Goal: Task Accomplishment & Management: Complete application form

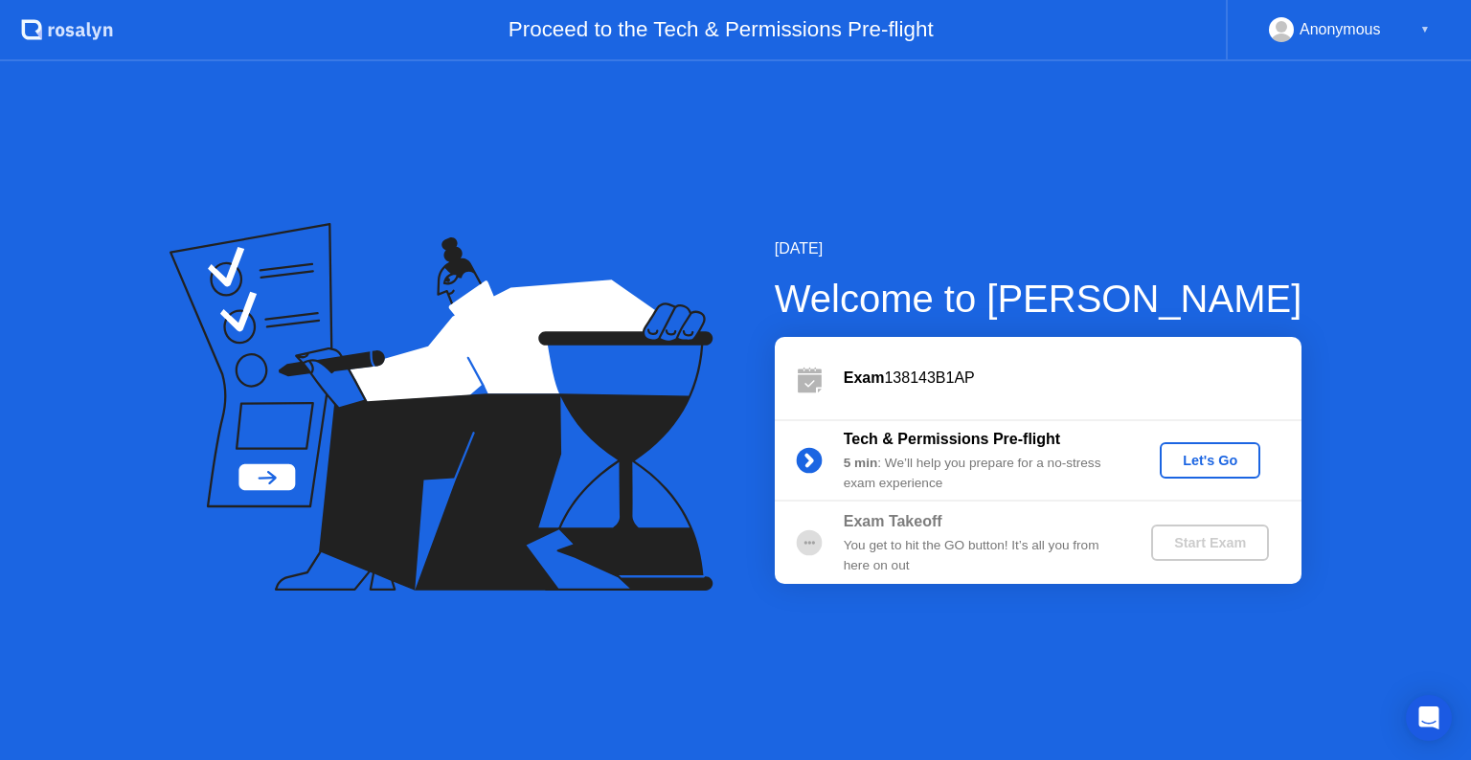
click at [1165, 452] on button "Let's Go" at bounding box center [1209, 460] width 101 height 36
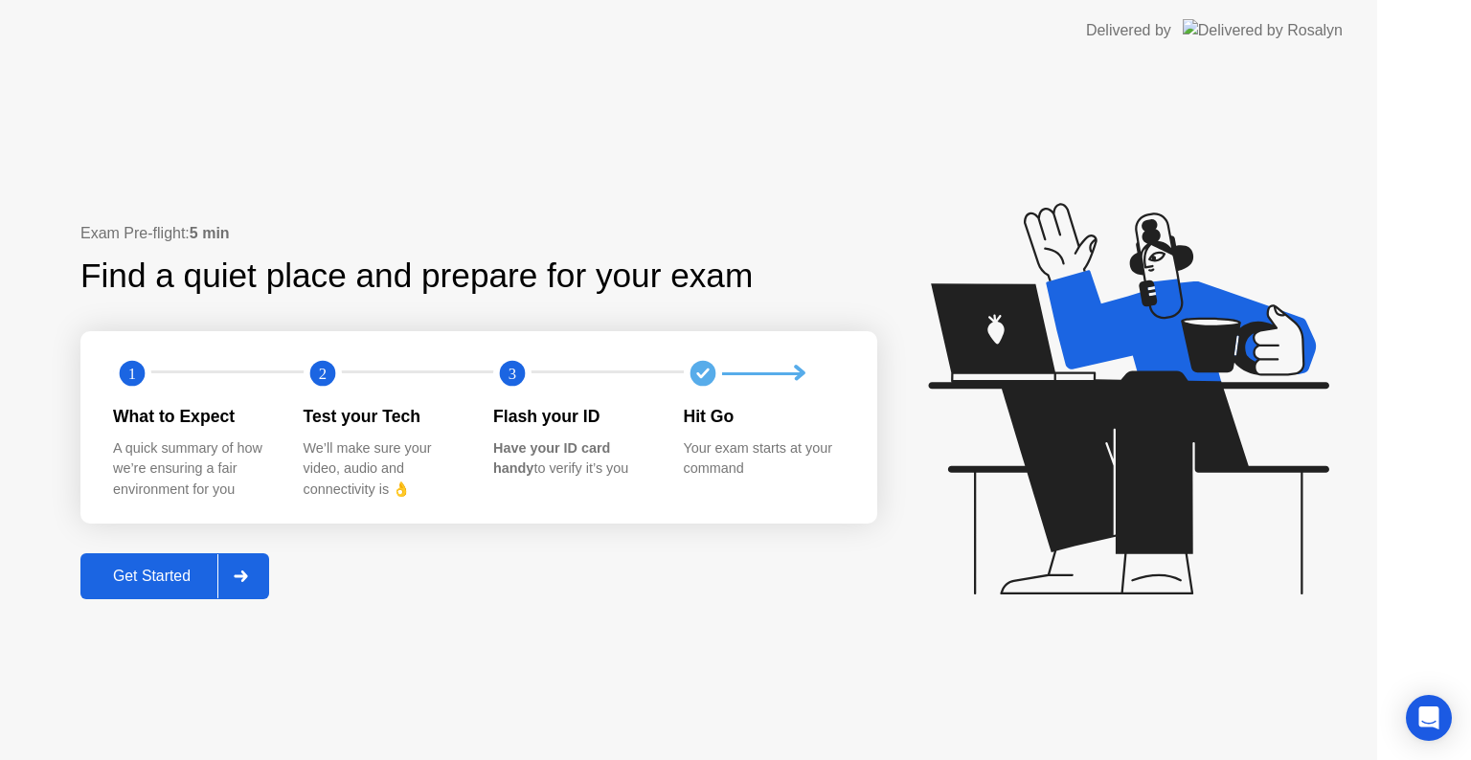
click at [1206, 451] on icon at bounding box center [1128, 399] width 400 height 392
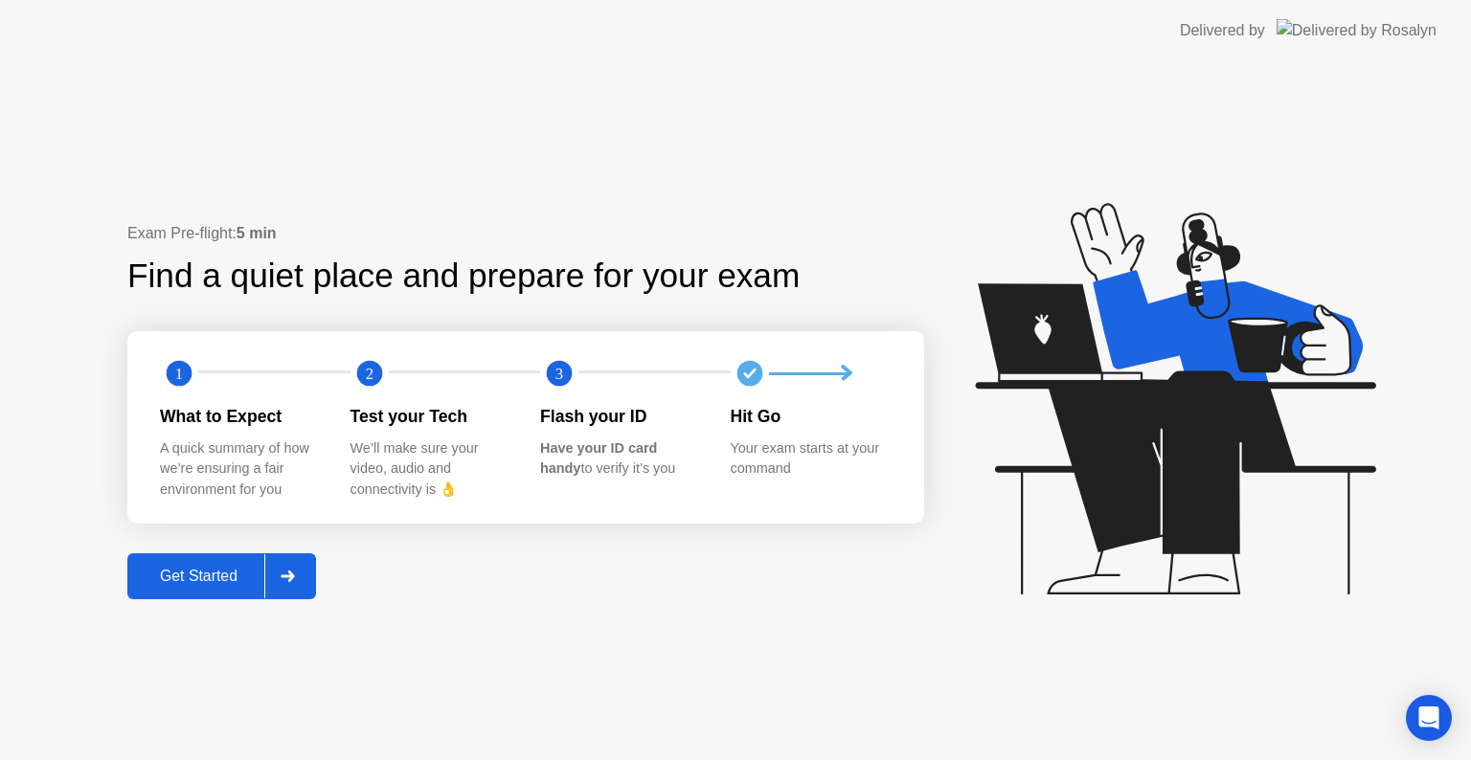
click at [207, 576] on div "Get Started" at bounding box center [198, 576] width 131 height 17
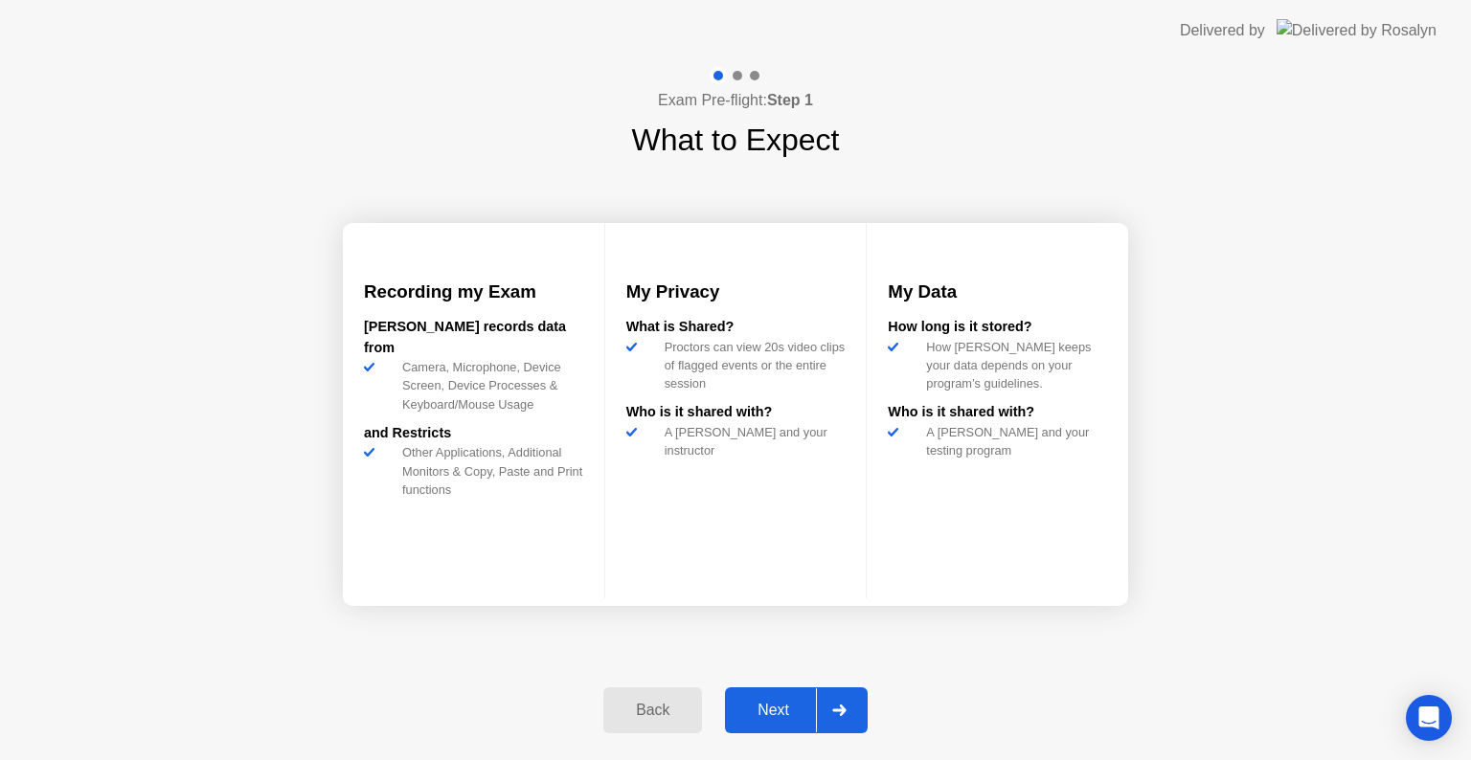
click at [769, 716] on div "Next" at bounding box center [772, 710] width 85 height 17
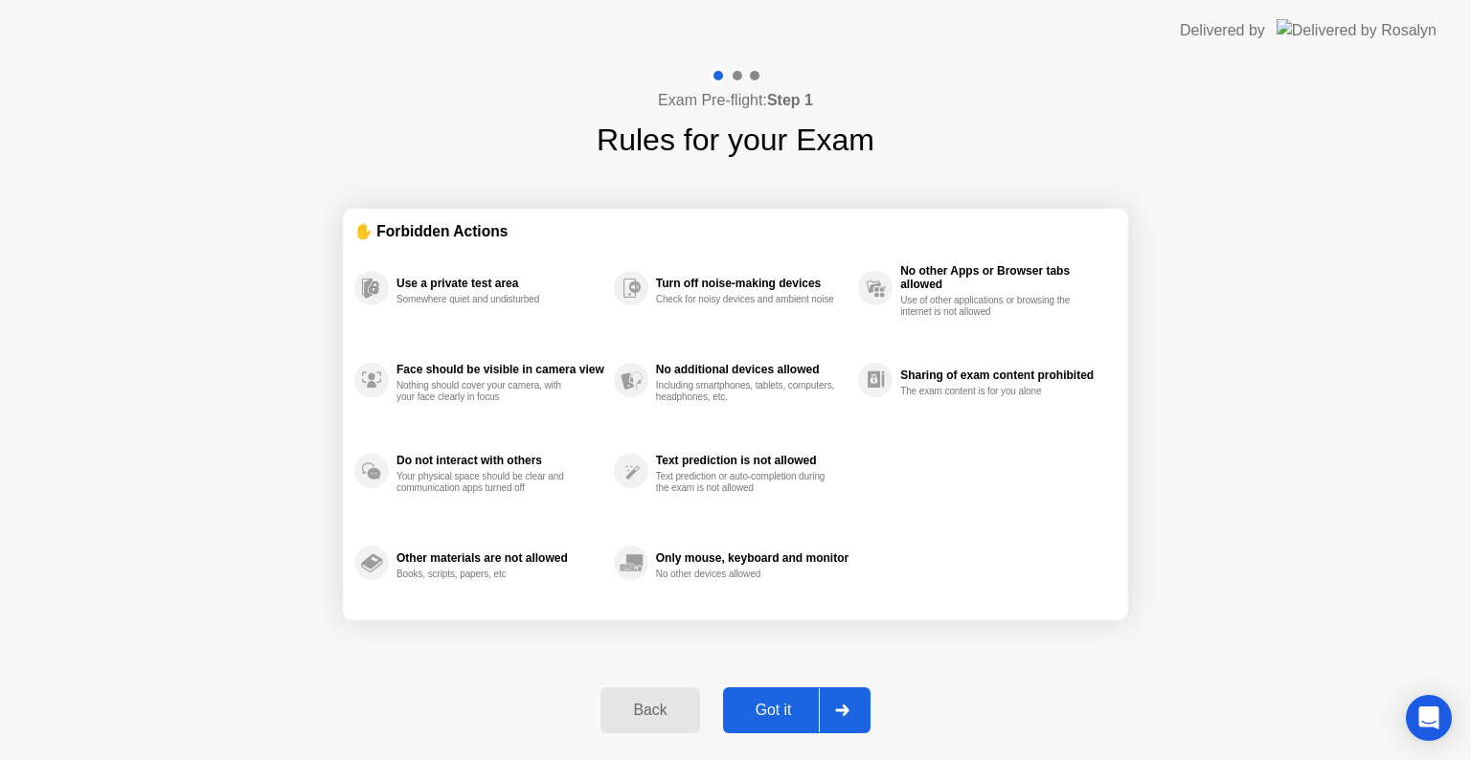
click at [781, 710] on div "Got it" at bounding box center [774, 710] width 90 height 17
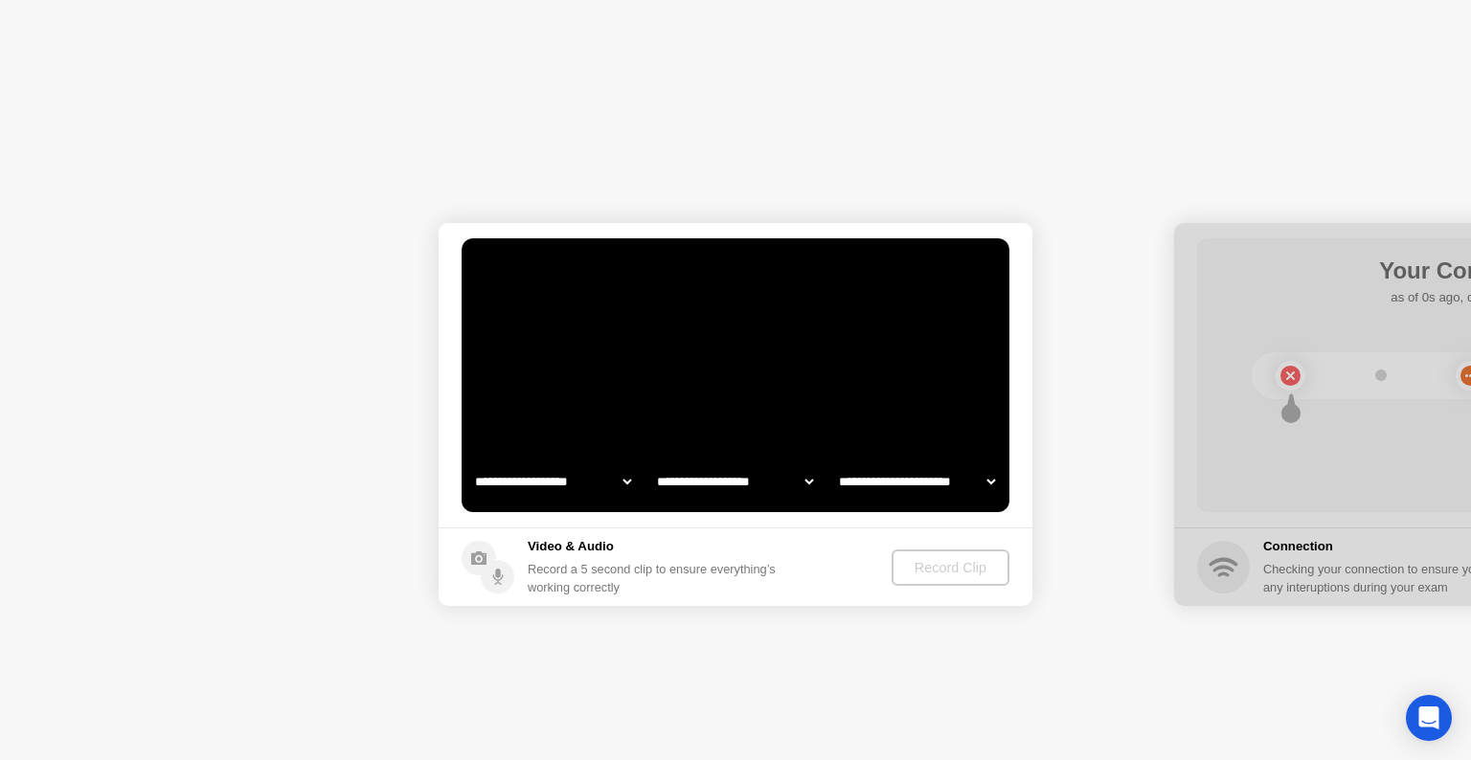
select select "**********"
select select "*******"
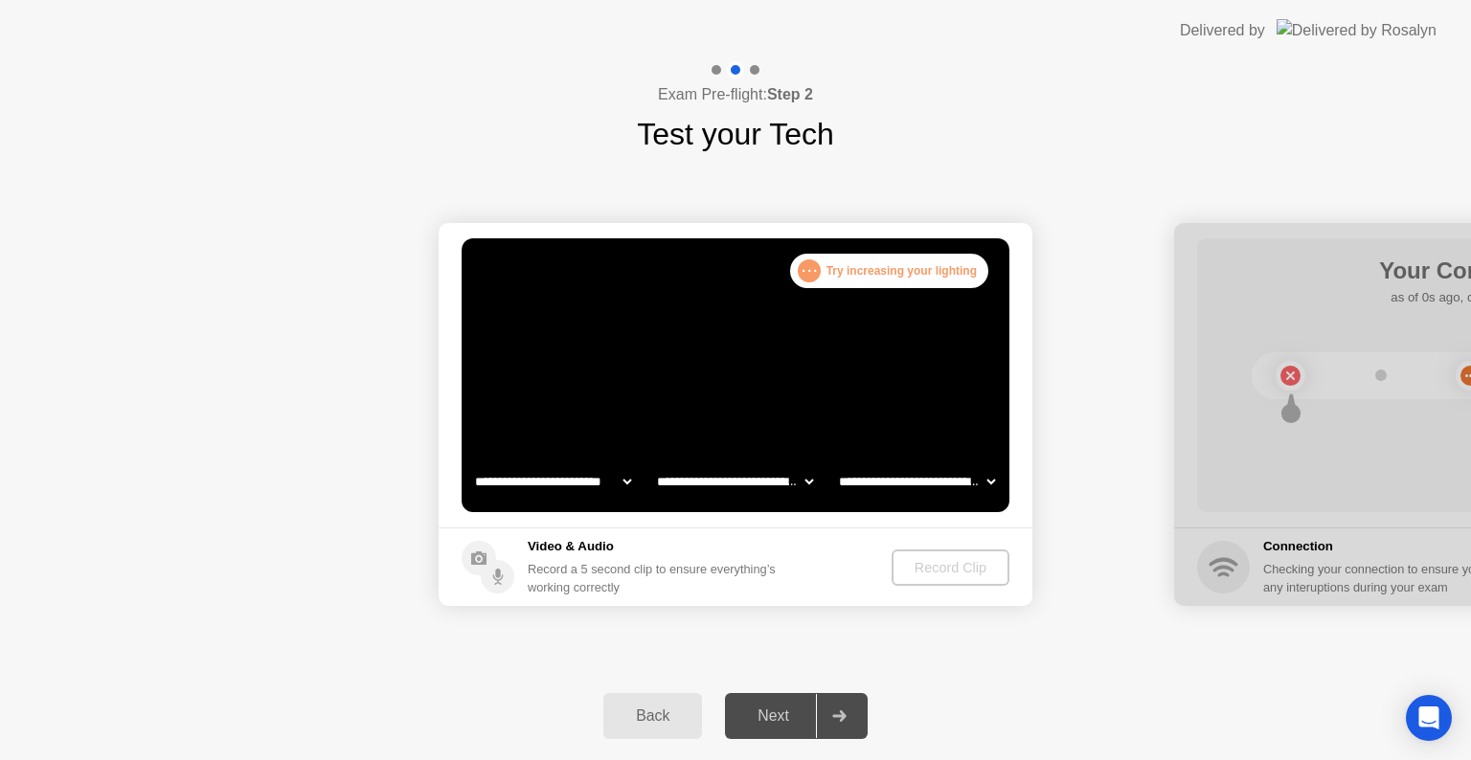
click at [859, 263] on div ". . . Try increasing your lighting" at bounding box center [889, 271] width 198 height 34
click at [682, 578] on div "Record a 5 second clip to ensure everything’s working correctly" at bounding box center [656, 578] width 256 height 36
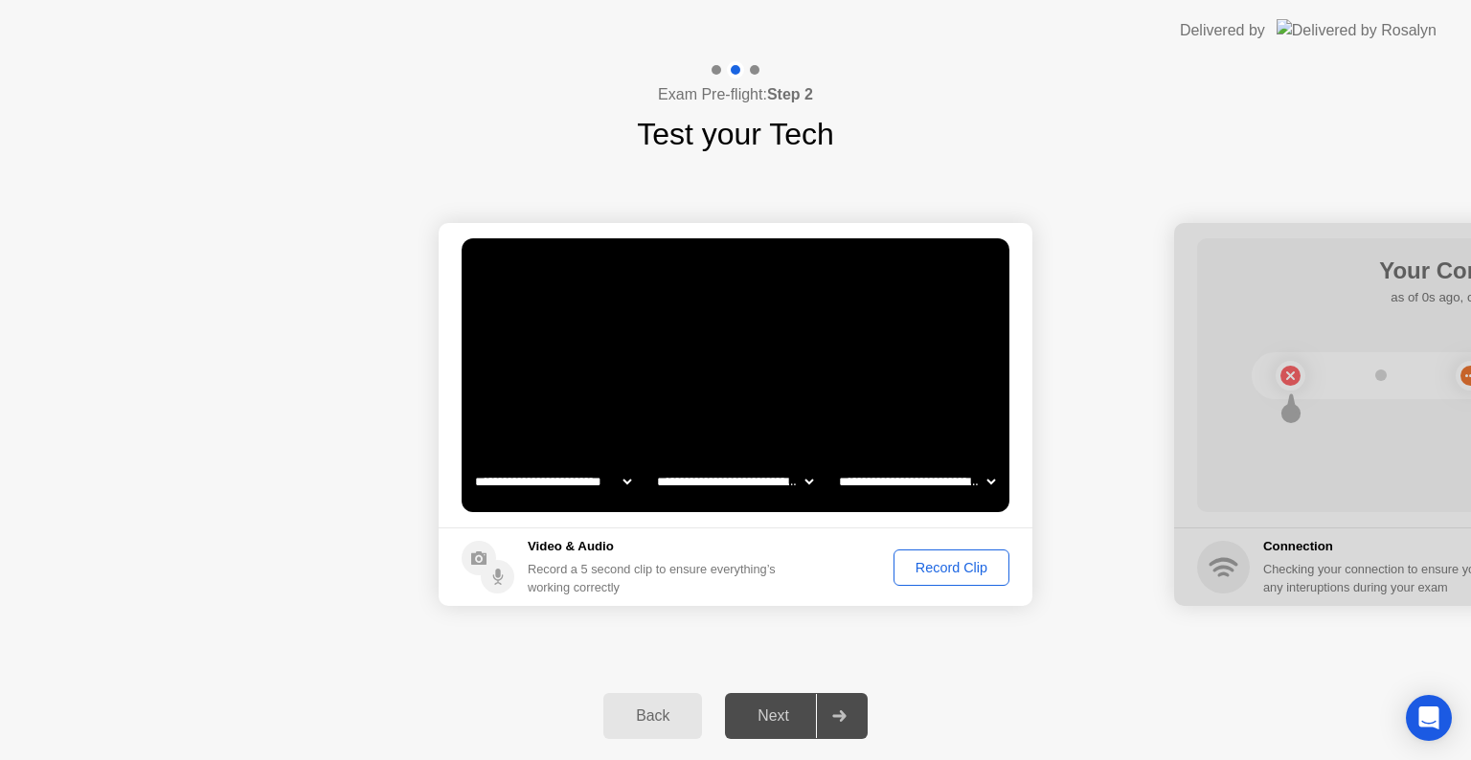
click at [987, 574] on div "Record Clip" at bounding box center [951, 567] width 102 height 15
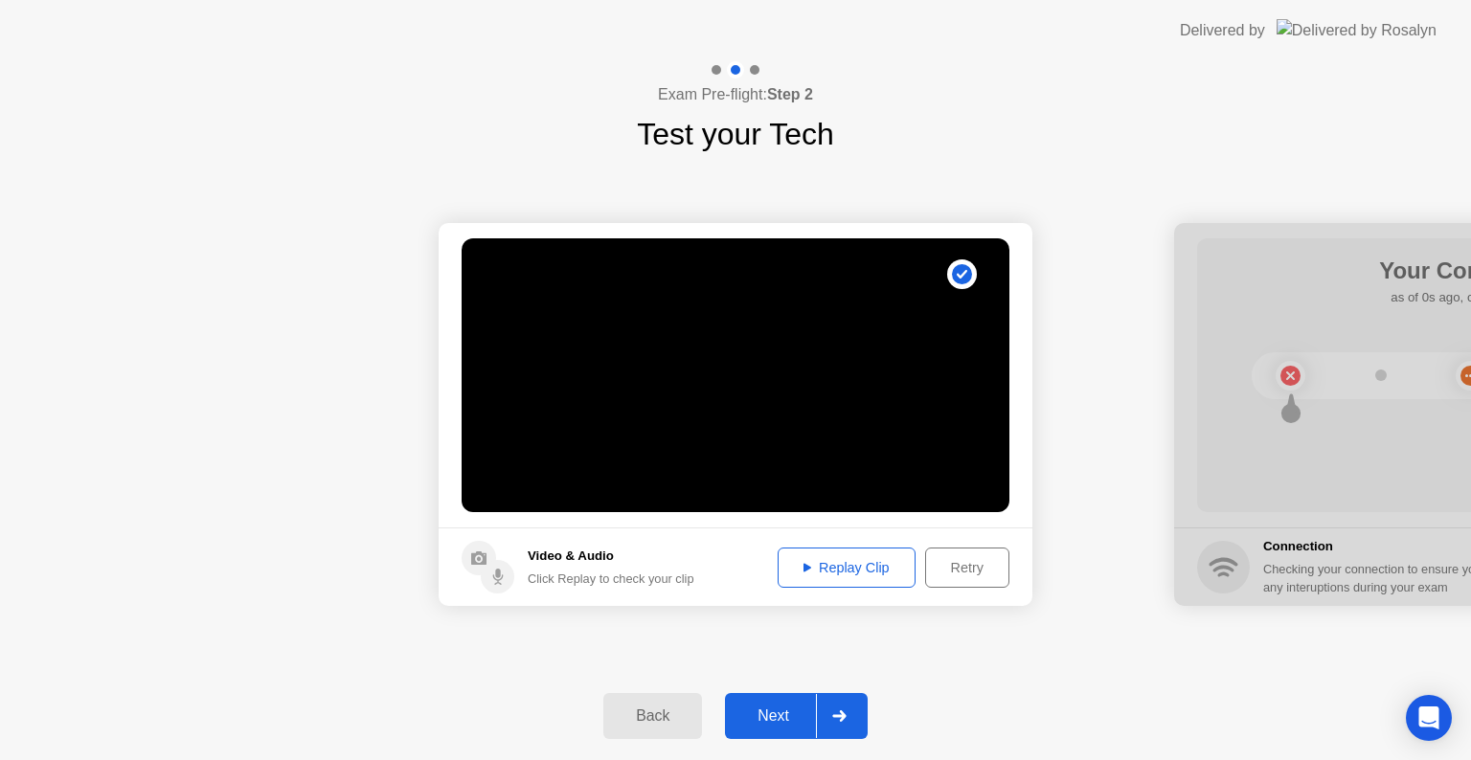
click at [822, 569] on div "Replay Clip" at bounding box center [846, 567] width 124 height 15
click at [845, 573] on div "Replay Clip" at bounding box center [846, 567] width 124 height 15
click at [992, 571] on div "Retry" at bounding box center [967, 567] width 71 height 15
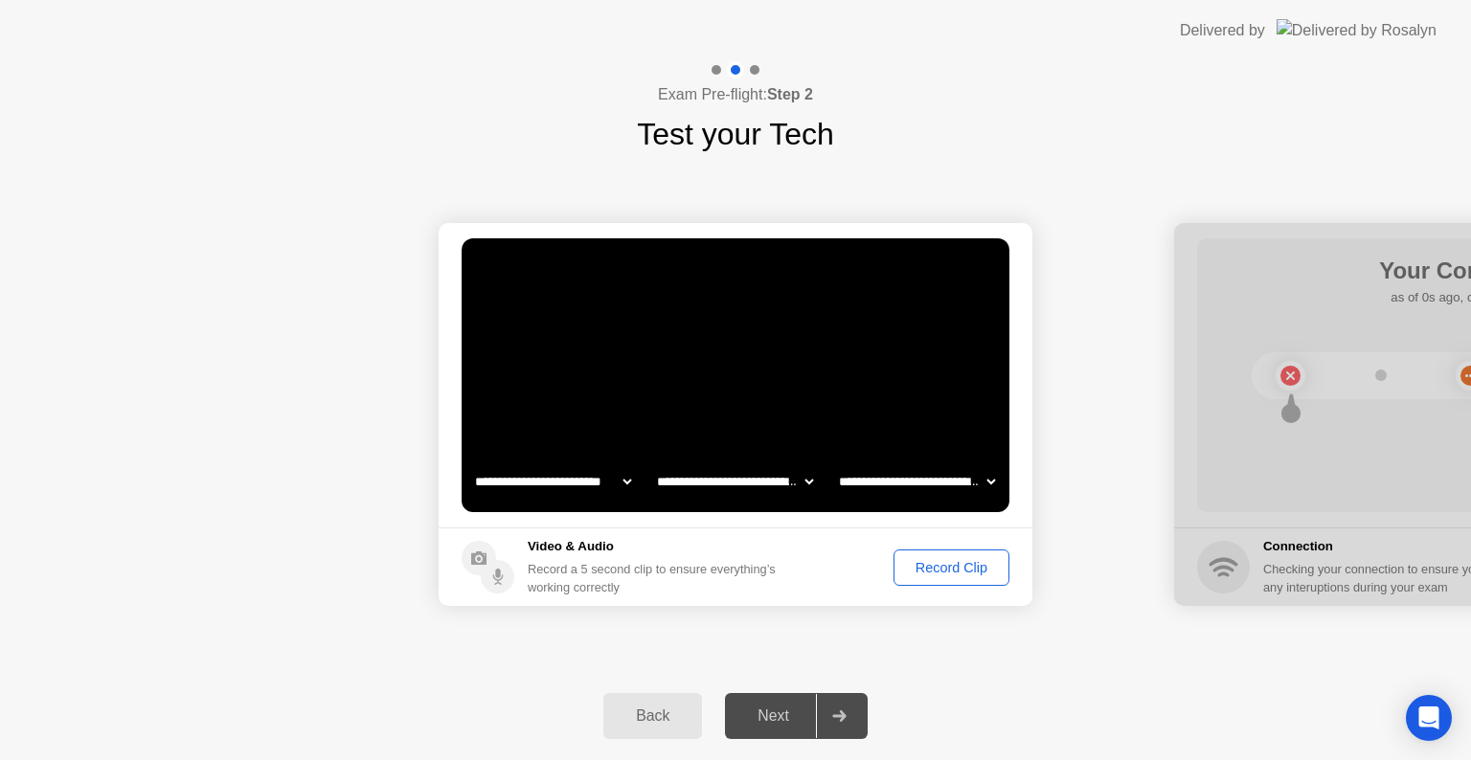
click at [931, 566] on div "Record Clip" at bounding box center [951, 567] width 102 height 15
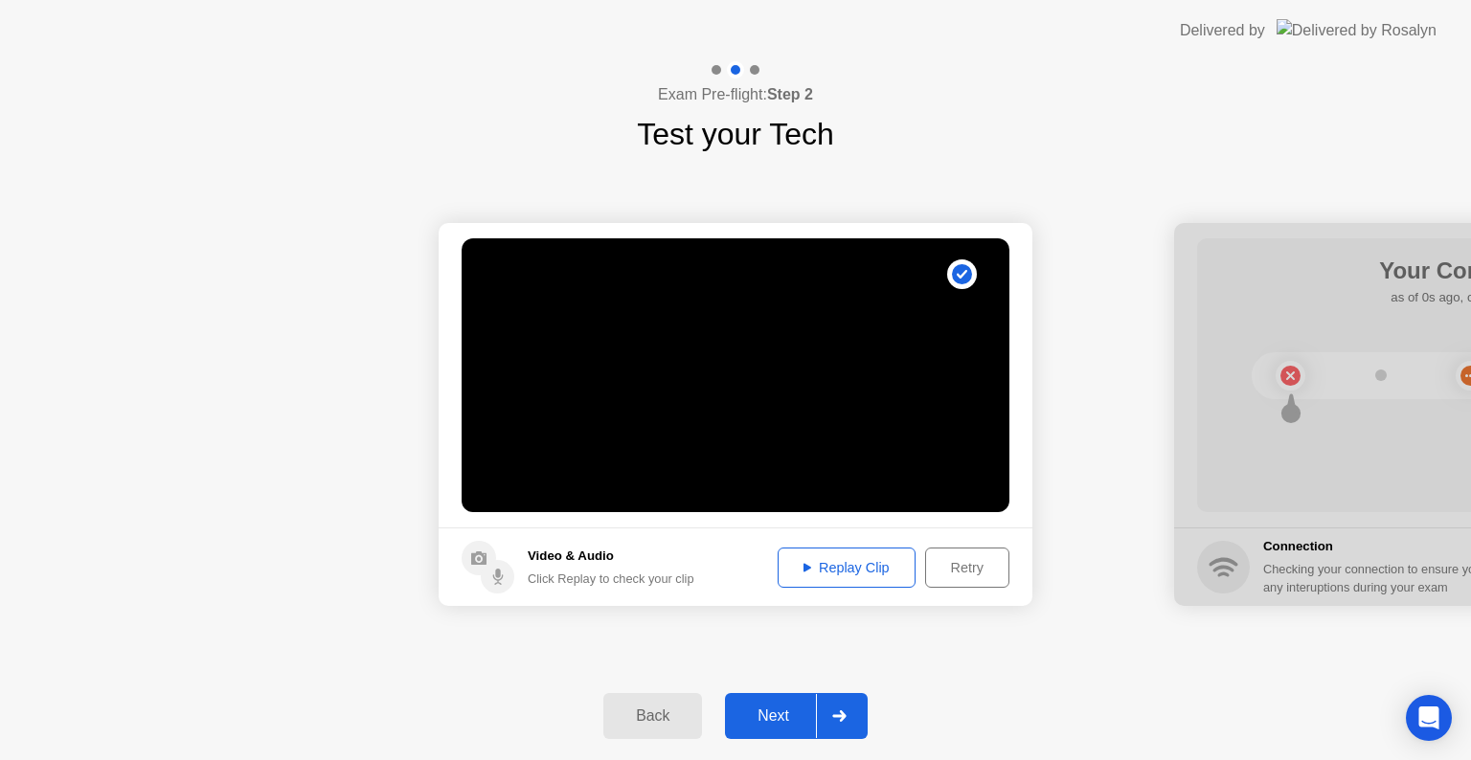
click at [820, 572] on div "Replay Clip" at bounding box center [846, 567] width 124 height 15
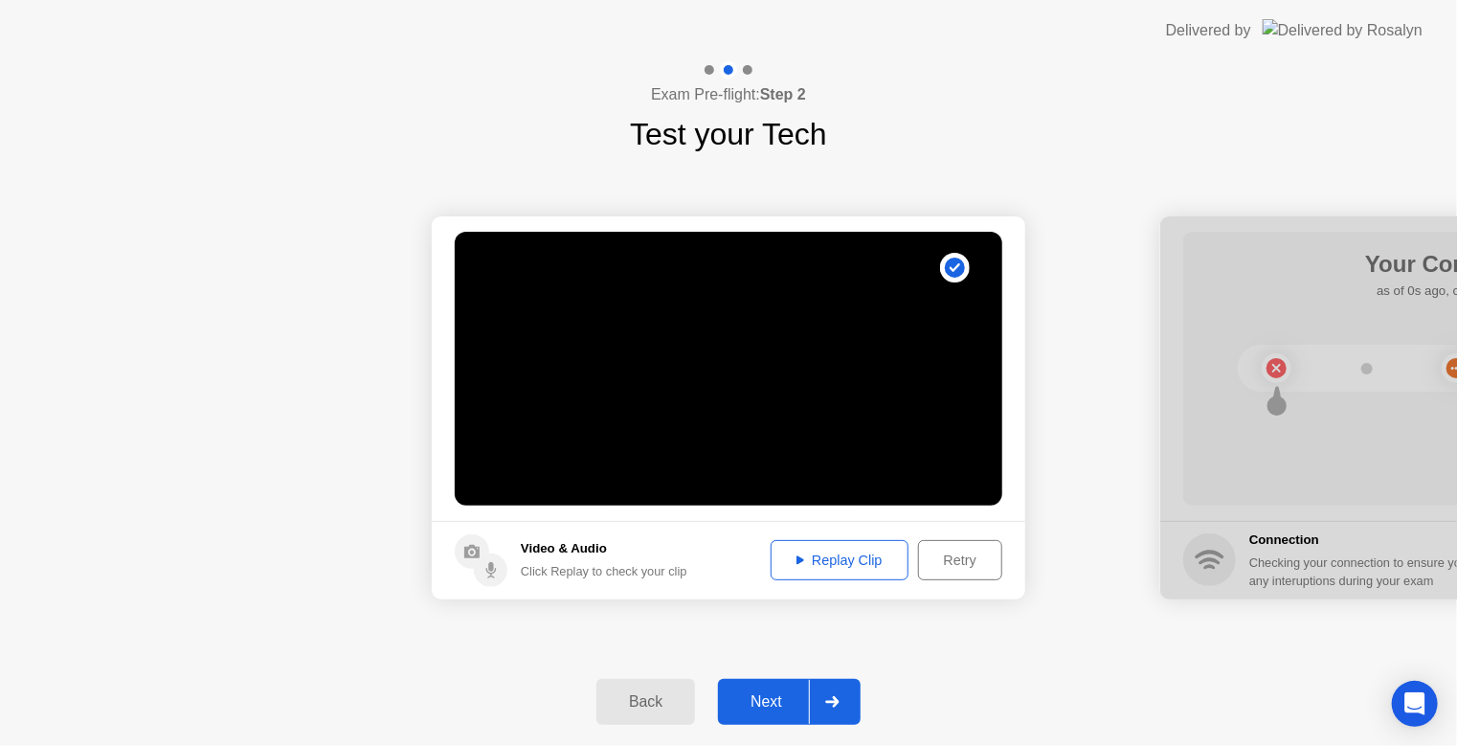
click at [788, 701] on div "Next" at bounding box center [766, 701] width 85 height 17
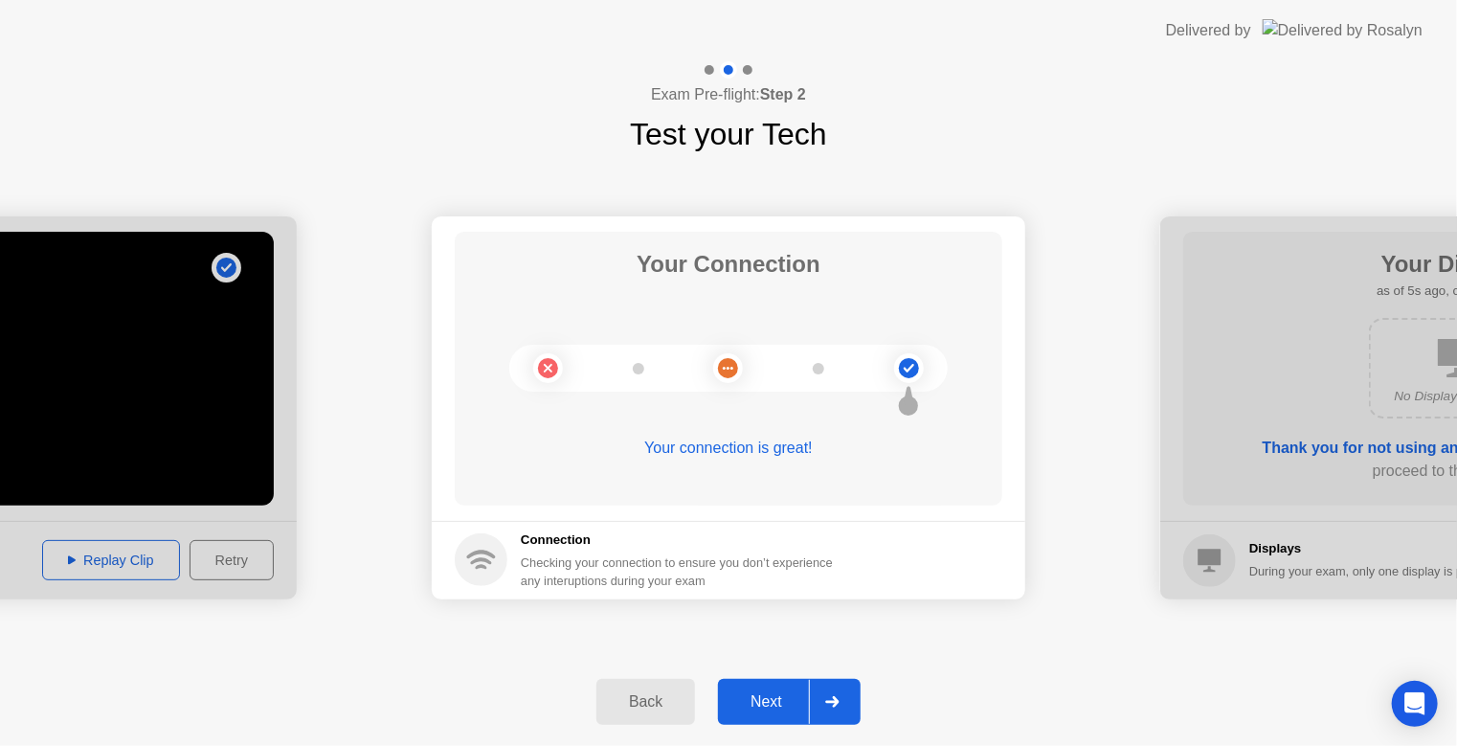
click at [825, 705] on icon at bounding box center [832, 701] width 14 height 11
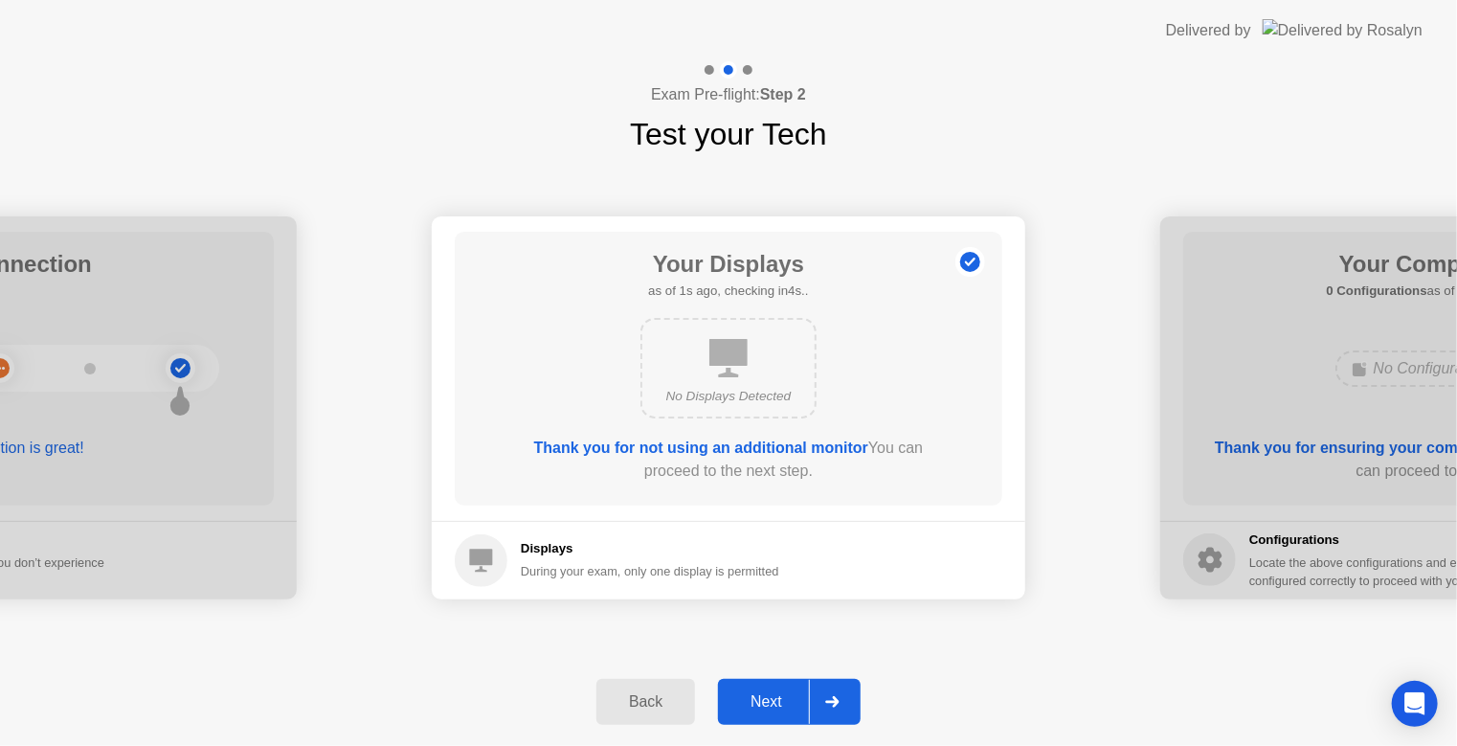
click at [770, 700] on div "Next" at bounding box center [766, 701] width 85 height 17
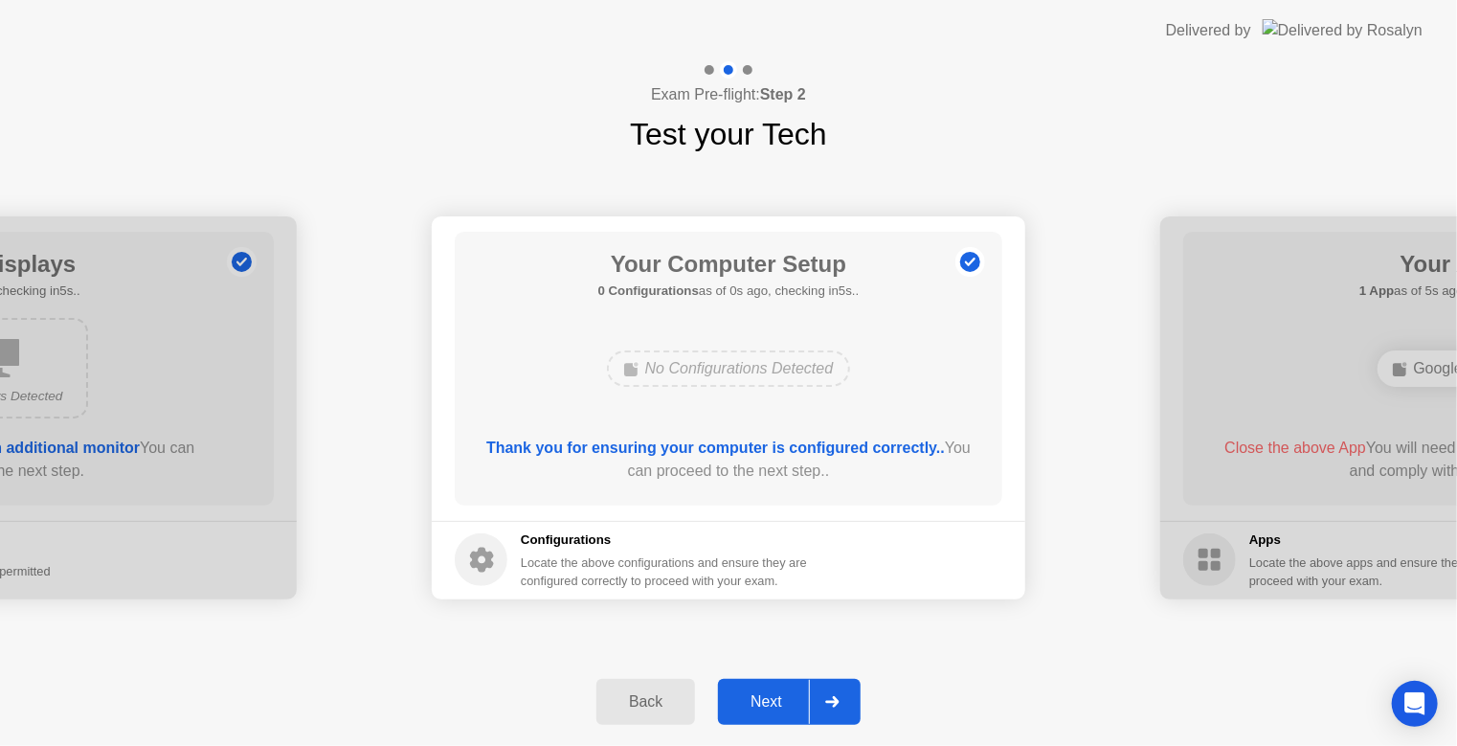
click at [771, 708] on div "Next" at bounding box center [766, 701] width 85 height 17
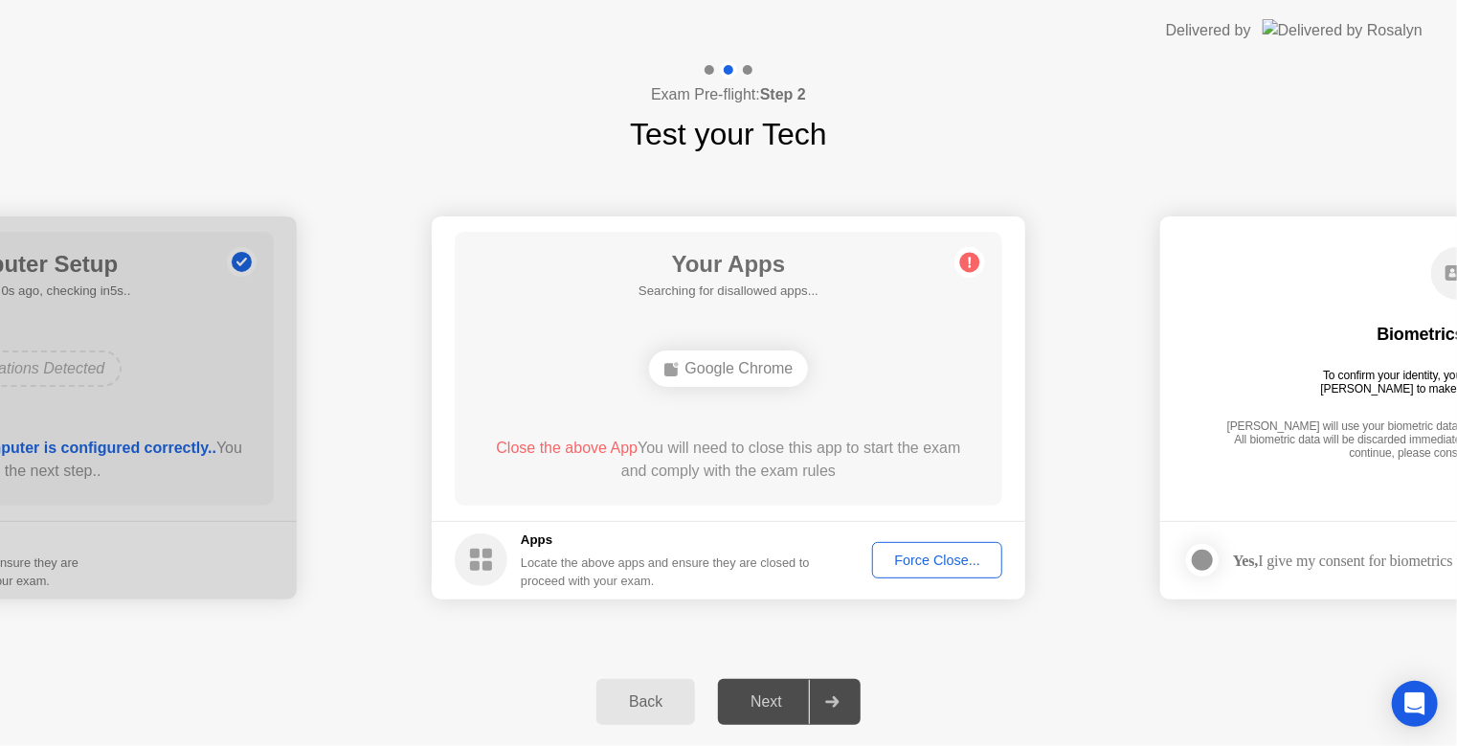
click at [864, 501] on div "Your Apps Searching for disallowed apps... Google Chrome Close the above App Yo…" at bounding box center [729, 369] width 548 height 274
click at [904, 559] on div "Force Close..." at bounding box center [937, 559] width 117 height 15
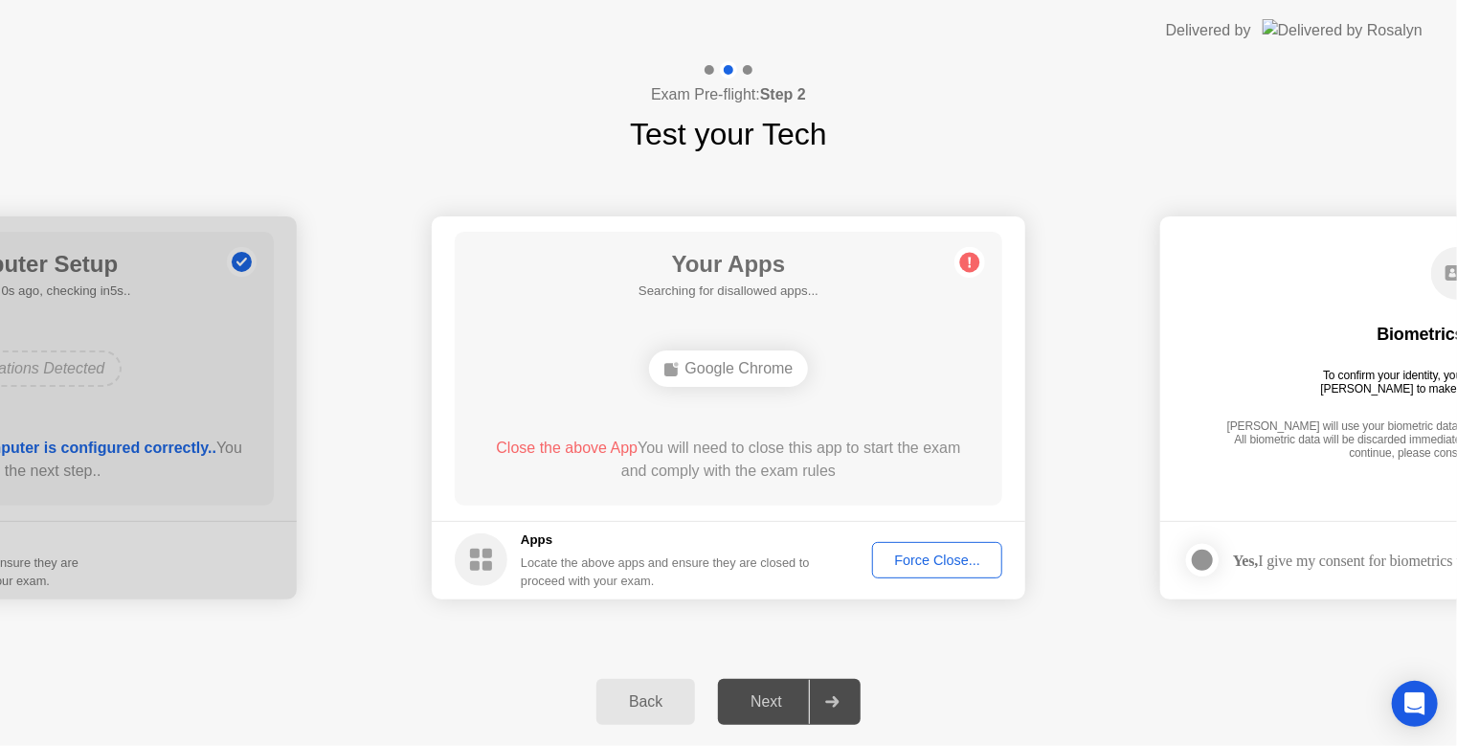
click at [906, 401] on div "Your Apps Searching for disallowed apps... Google Chrome Close the above App Yo…" at bounding box center [729, 369] width 548 height 274
click at [908, 562] on div "Force Close..." at bounding box center [937, 559] width 117 height 15
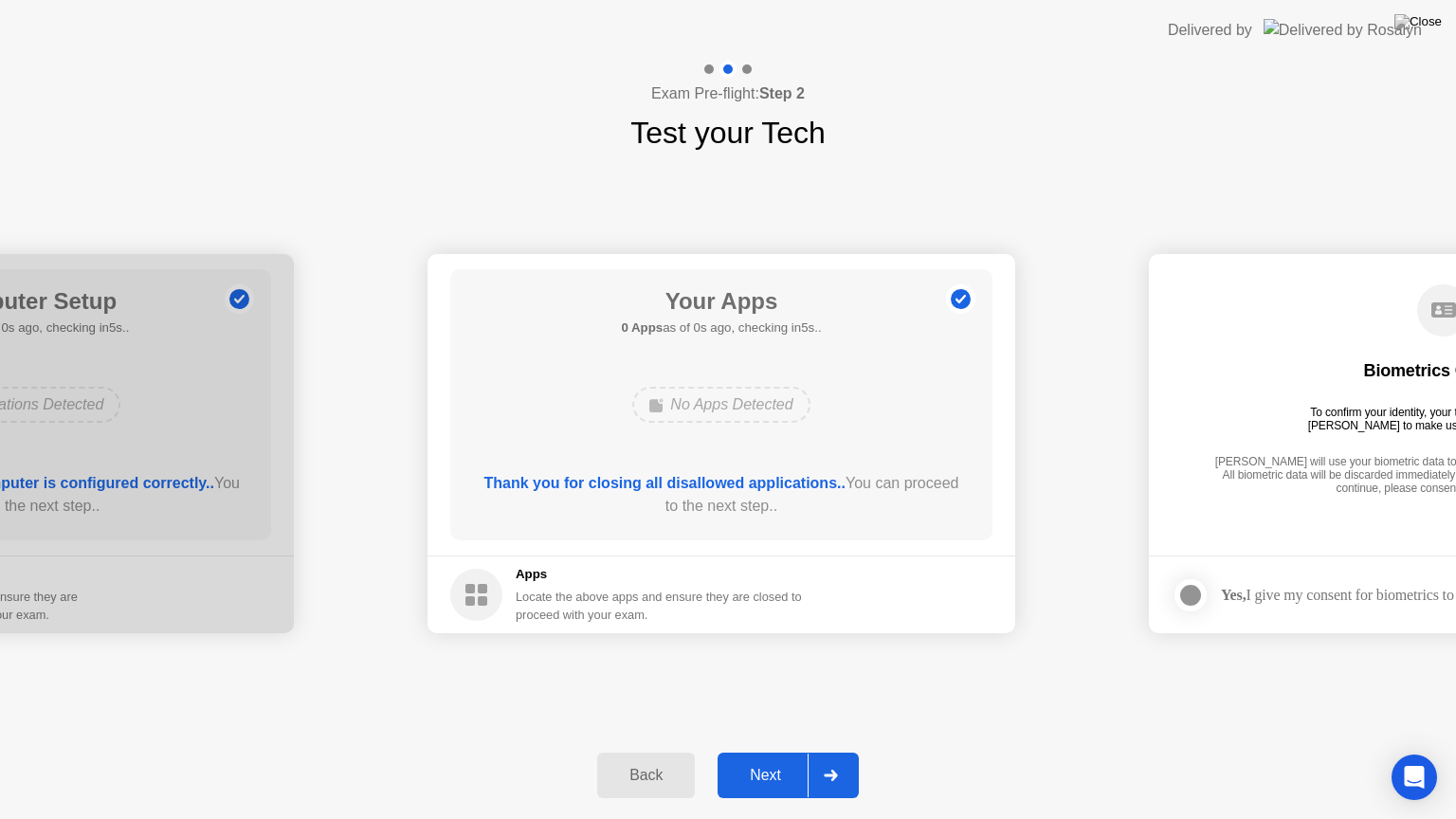
click at [768, 510] on div "Thank you for closing all disallowed applications.. You can proceed to the next…" at bounding box center [722, 495] width 488 height 46
click at [763, 752] on div "Next" at bounding box center [764, 775] width 84 height 17
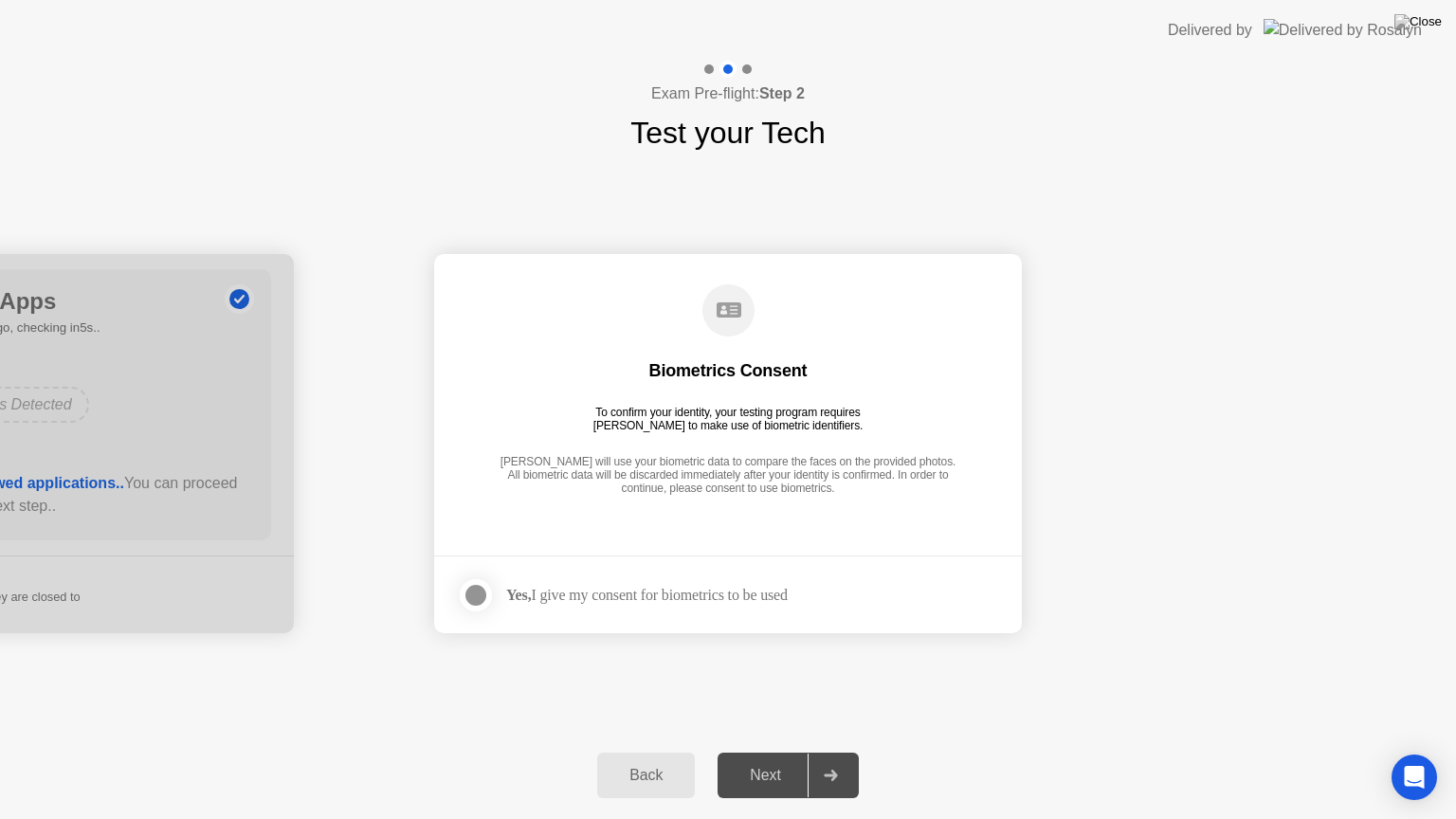
click at [480, 596] on div at bounding box center [475, 595] width 23 height 23
click at [762, 752] on div "Next" at bounding box center [764, 775] width 84 height 17
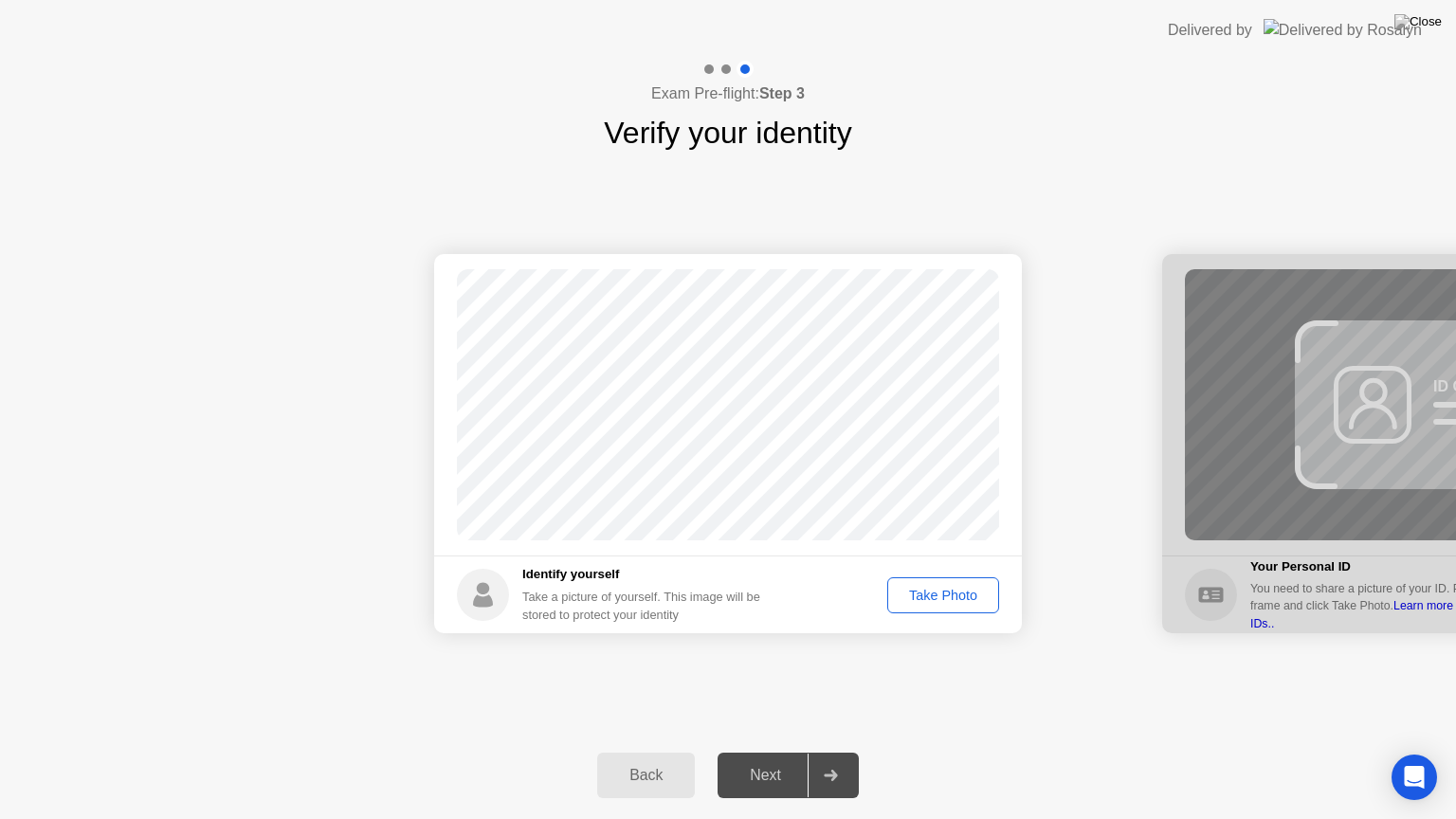
click at [973, 599] on div "Take Photo" at bounding box center [943, 595] width 99 height 15
click at [939, 593] on div "Retake" at bounding box center [955, 595] width 74 height 15
click at [940, 593] on div "Take Photo" at bounding box center [943, 595] width 99 height 15
click at [955, 599] on div "Take Photo" at bounding box center [943, 595] width 99 height 15
click at [780, 752] on div "Next" at bounding box center [764, 775] width 84 height 17
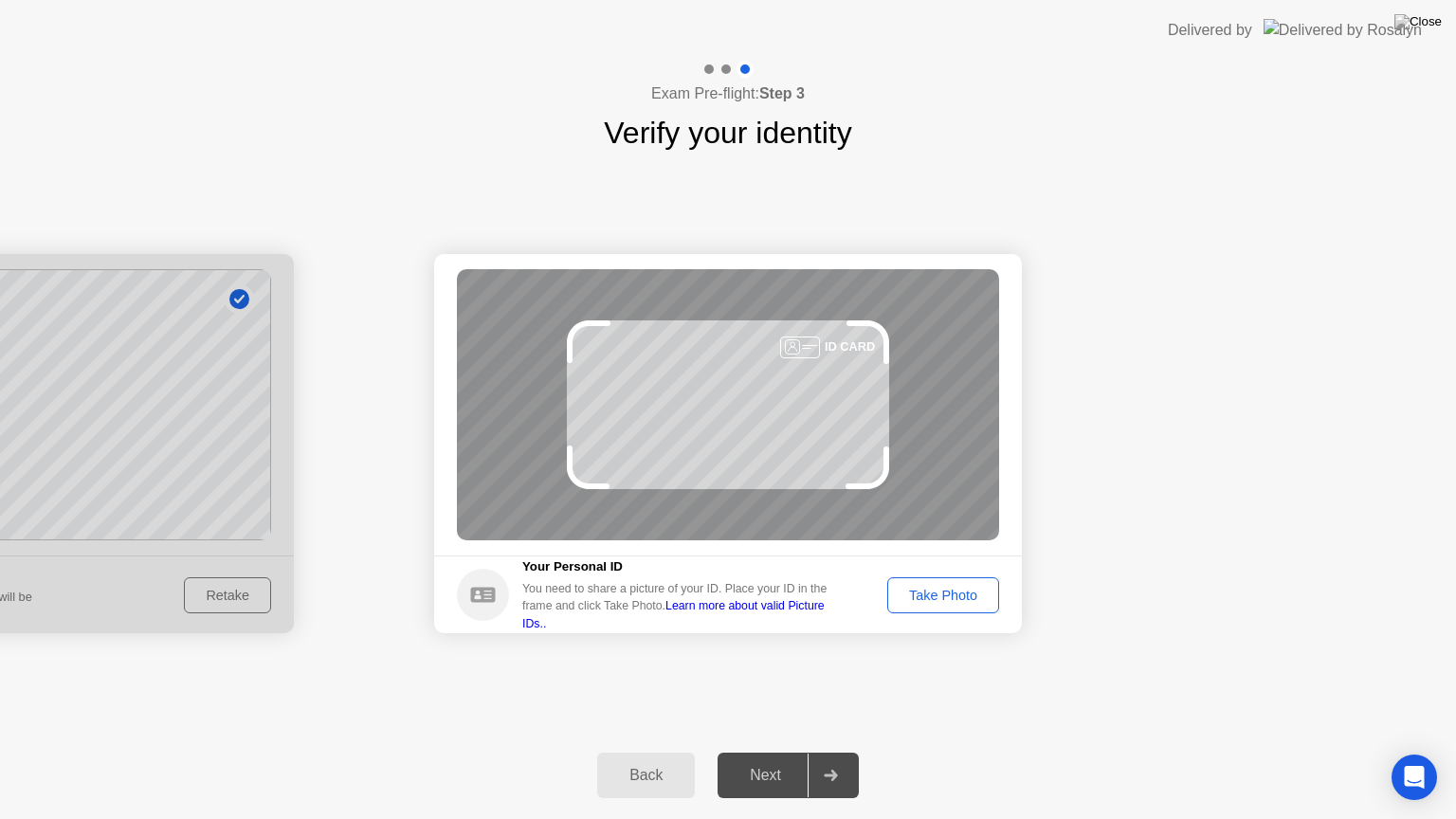
click at [976, 601] on div "Take Photo" at bounding box center [943, 595] width 99 height 15
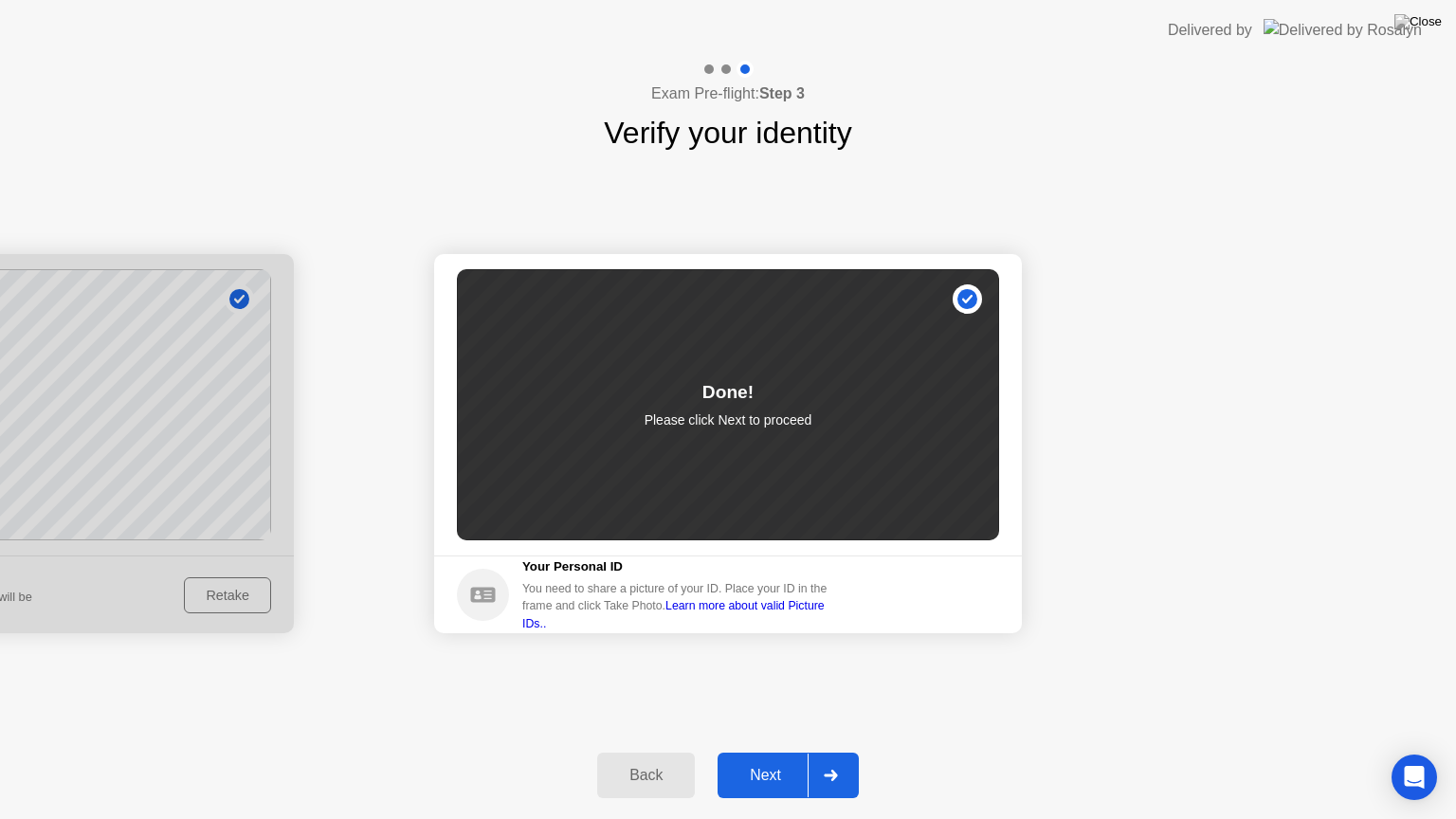
click at [758, 752] on div "Next" at bounding box center [764, 775] width 84 height 17
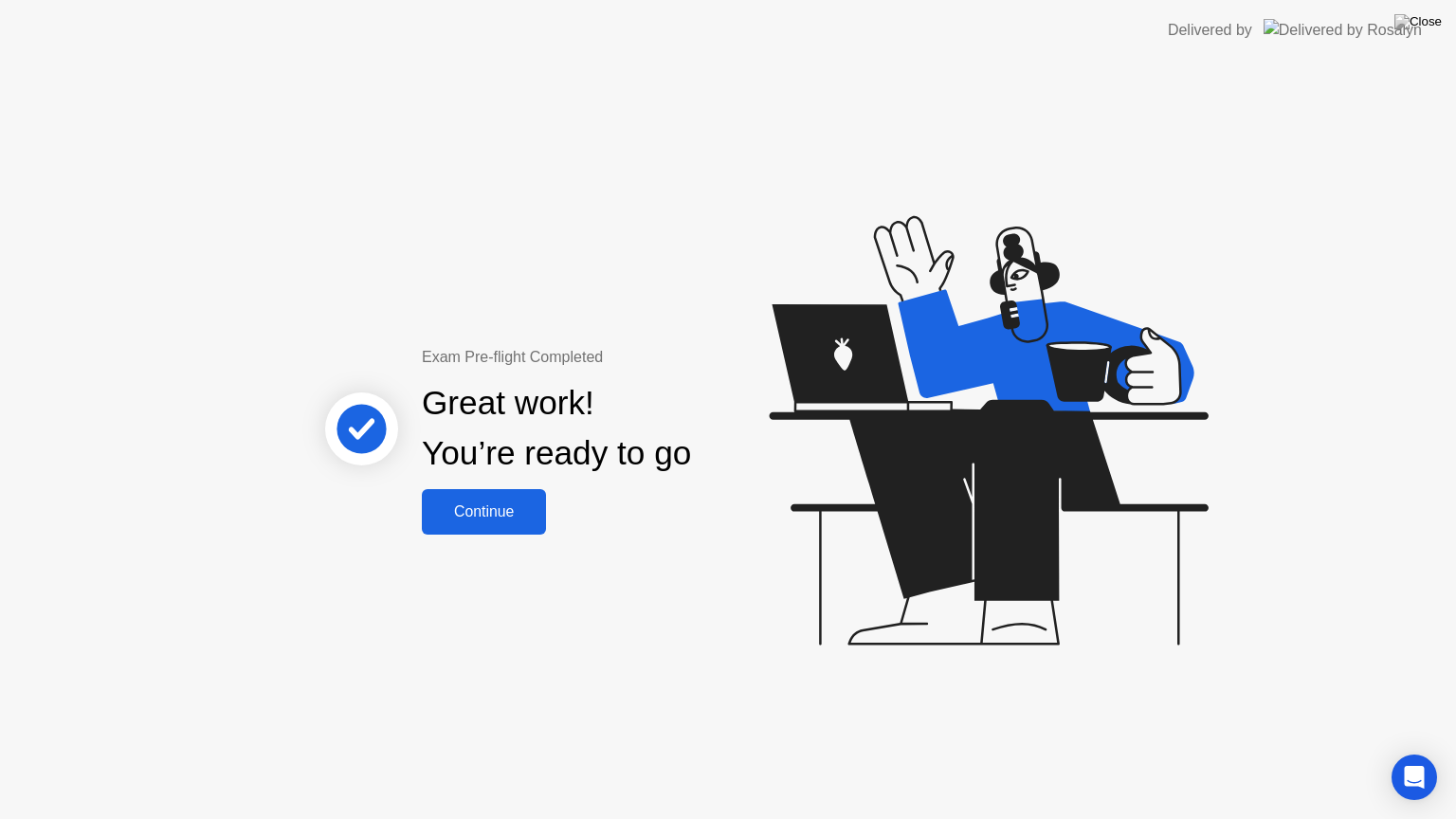
click at [484, 516] on div "Continue" at bounding box center [484, 511] width 113 height 17
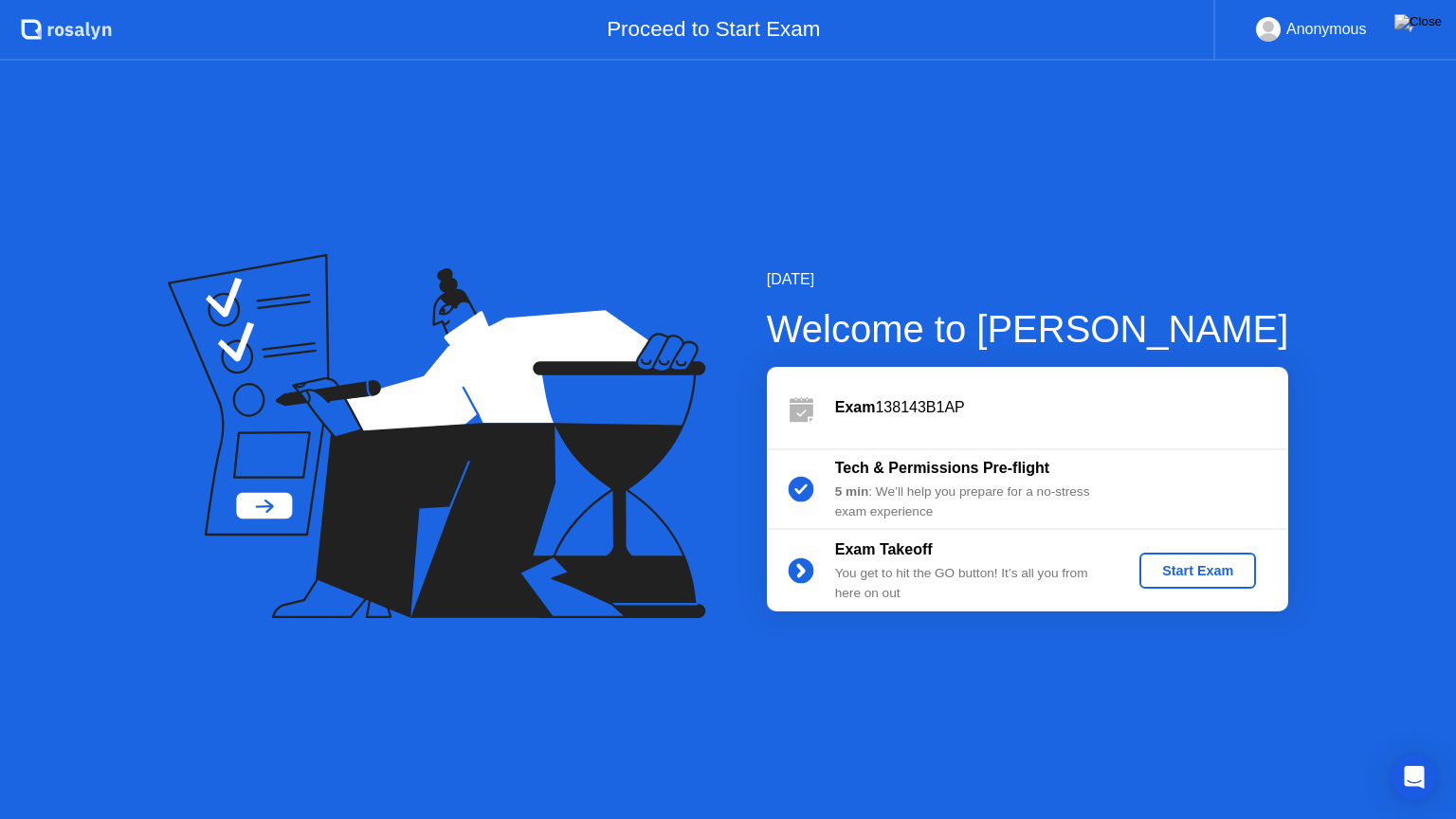
click at [1198, 576] on div "Start Exam" at bounding box center [1197, 570] width 101 height 15
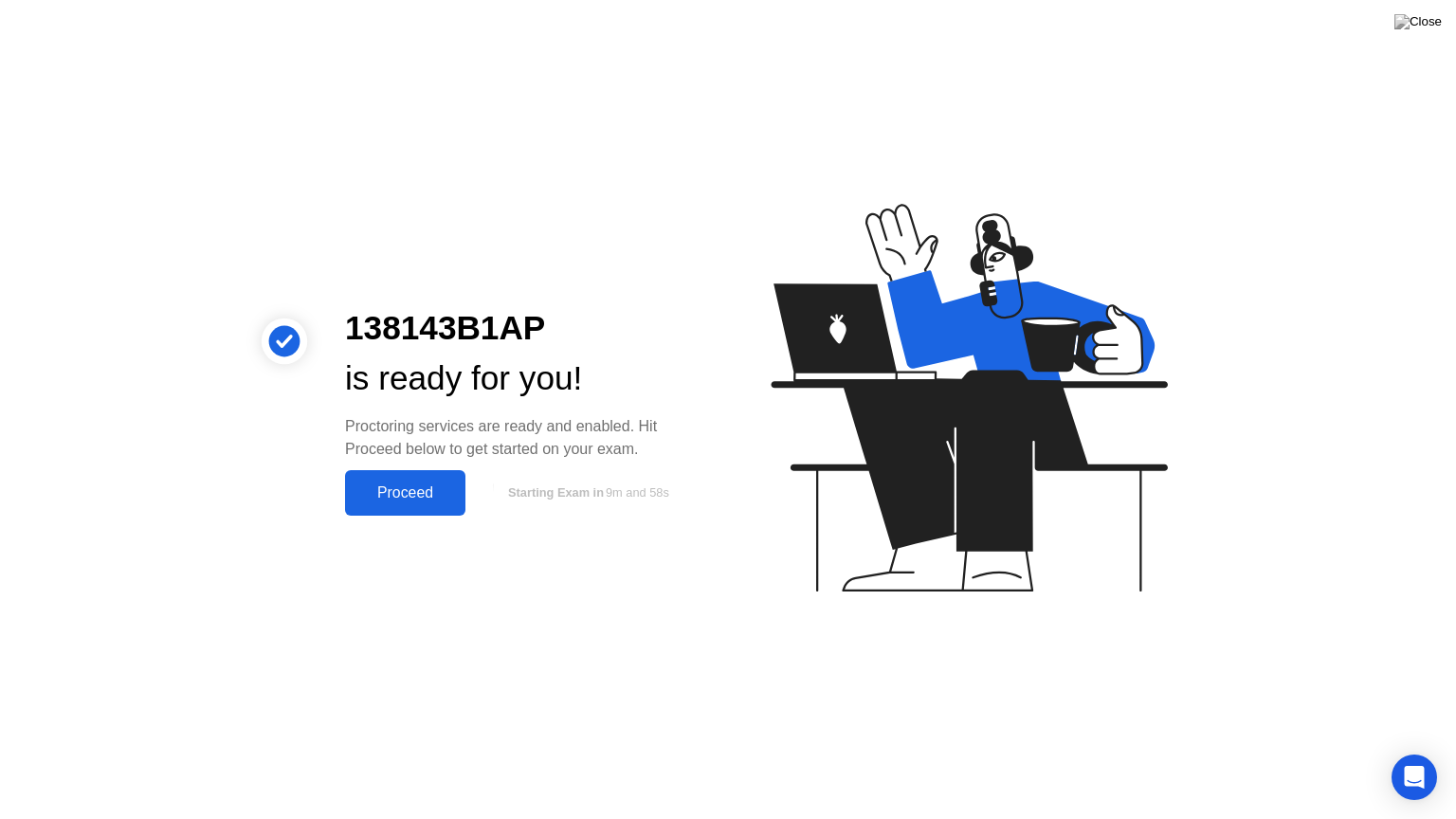
click at [416, 493] on div "Proceed" at bounding box center [405, 492] width 109 height 17
